Goal: Check status

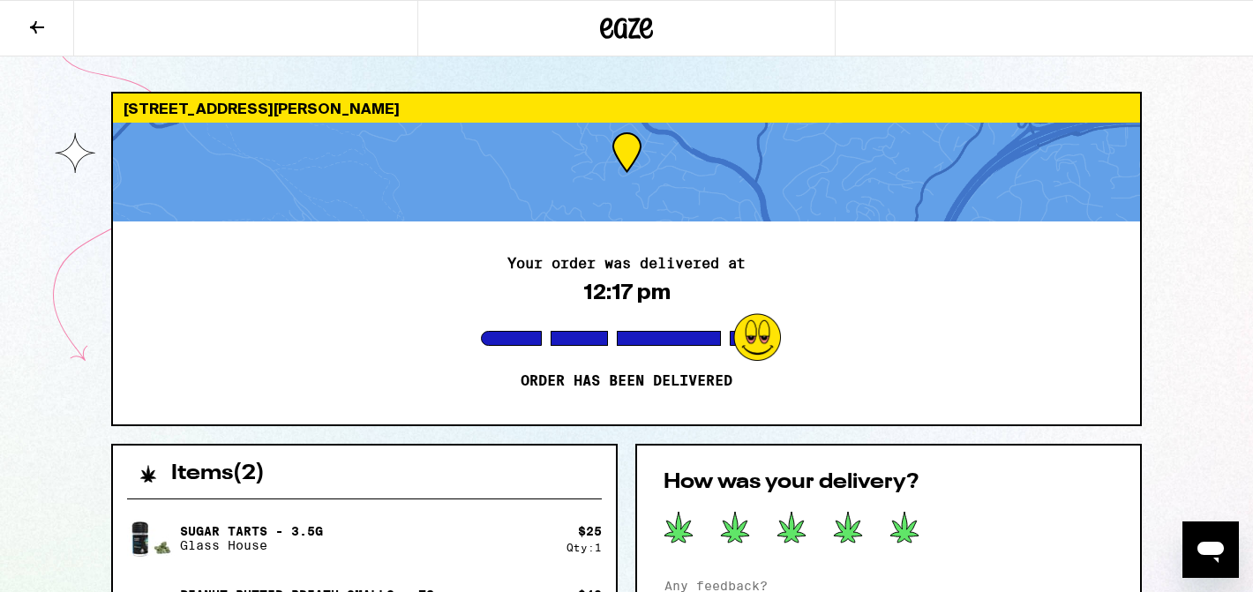
click at [912, 540] on icon at bounding box center [904, 527] width 30 height 33
click at [1189, 259] on div "24 Crescent Dr [PERSON_NAME] 94563 Your order was delivered at 12:17 pm Order h…" at bounding box center [626, 578] width 1253 height 1157
click at [1170, 167] on div "24 Crescent Dr [PERSON_NAME] 94563 Your order was delivered at 12:17 pm Order h…" at bounding box center [626, 578] width 1253 height 1157
